Goal: Information Seeking & Learning: Learn about a topic

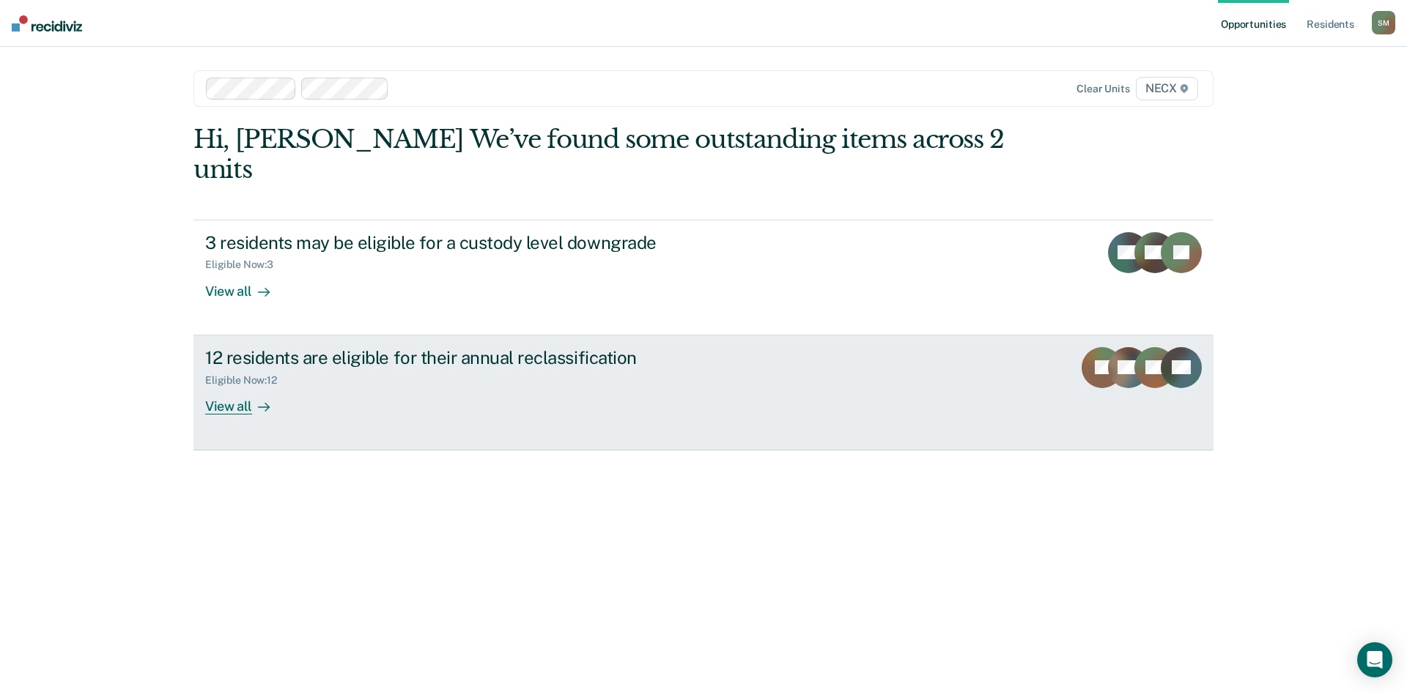
click at [214, 386] on div "View all" at bounding box center [246, 400] width 82 height 29
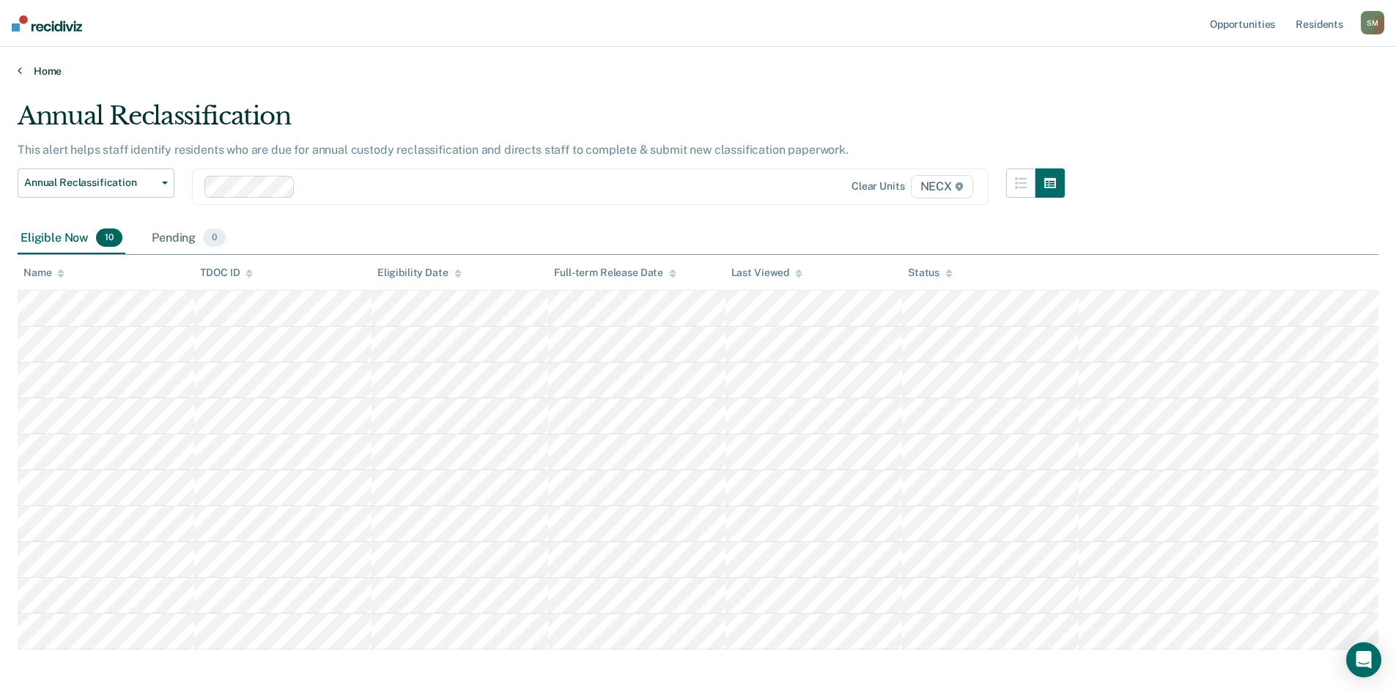
click at [34, 69] on link "Home" at bounding box center [698, 70] width 1361 height 13
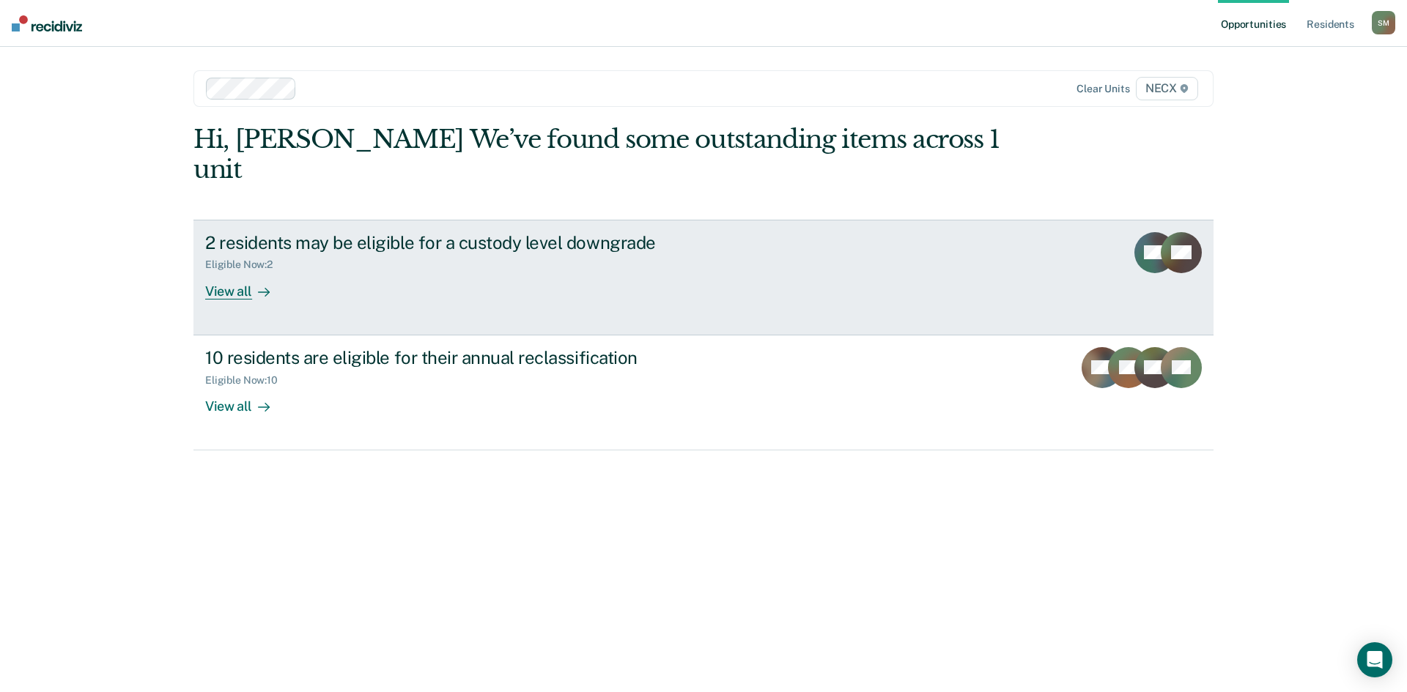
click at [349, 245] on div "2 residents may be eligible for a custody level downgrade Eligible Now : 2 View…" at bounding box center [480, 265] width 550 height 67
